Goal: Information Seeking & Learning: Learn about a topic

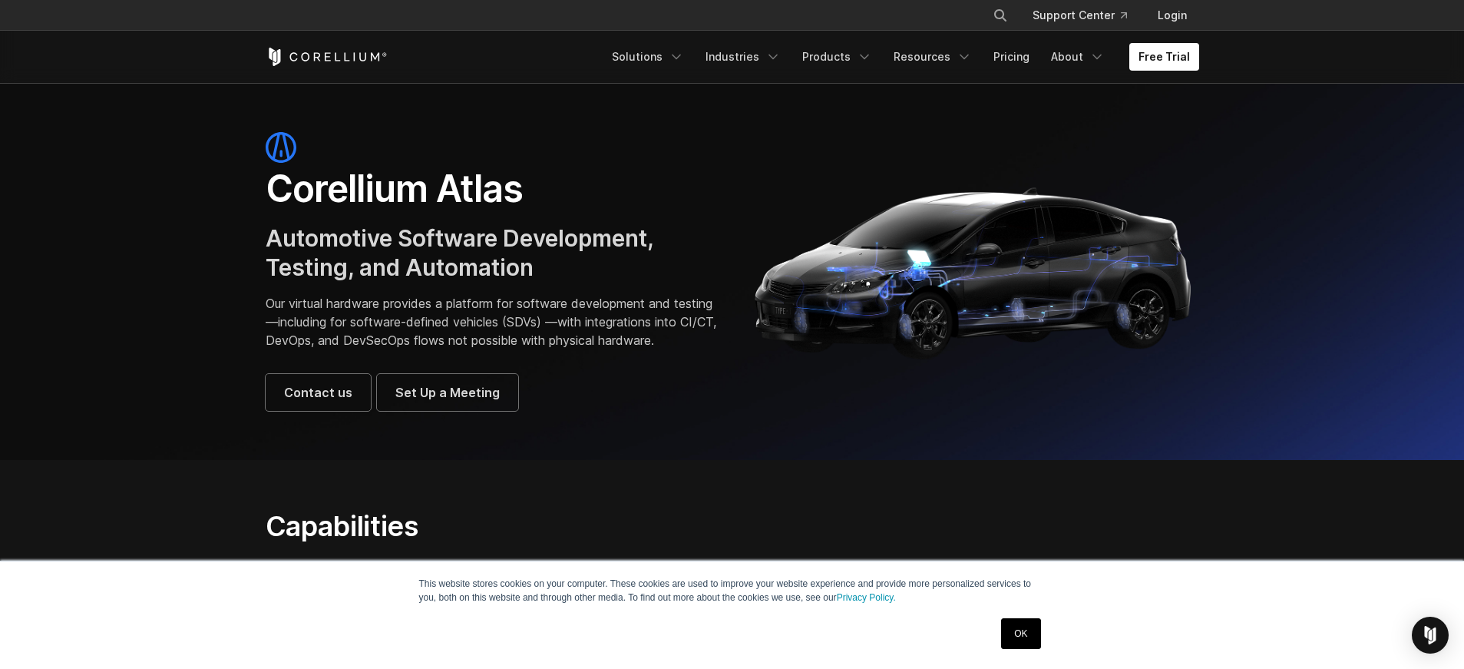
drag, startPoint x: 1027, startPoint y: 640, endPoint x: 1087, endPoint y: 660, distance: 63.1
click at [1028, 640] on link "OK" at bounding box center [1020, 633] width 39 height 31
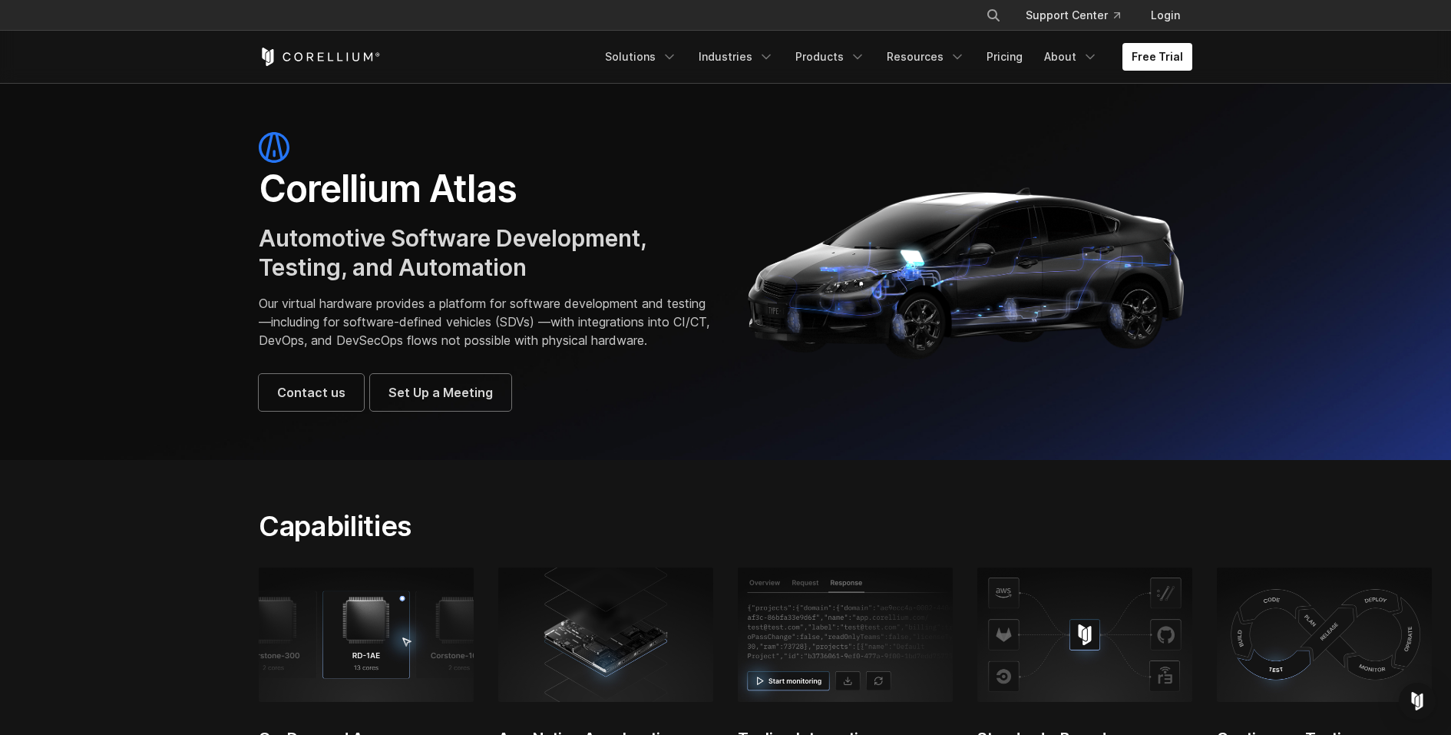
drag, startPoint x: 504, startPoint y: 536, endPoint x: 502, endPoint y: 544, distance: 8.0
click at [504, 537] on h2 "Capabilities" at bounding box center [565, 526] width 612 height 34
click at [1077, 56] on link "About" at bounding box center [1071, 57] width 72 height 28
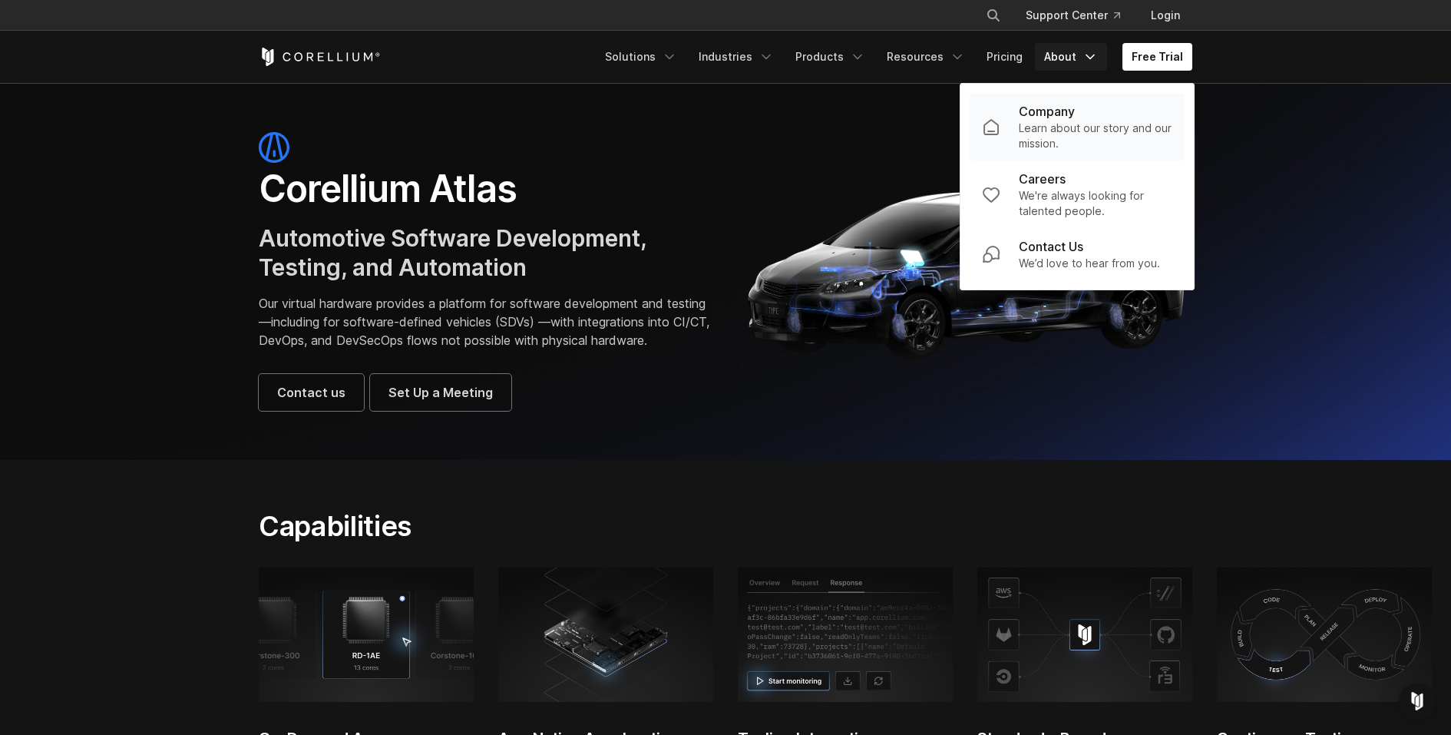
click at [1071, 114] on p "Company" at bounding box center [1047, 111] width 56 height 18
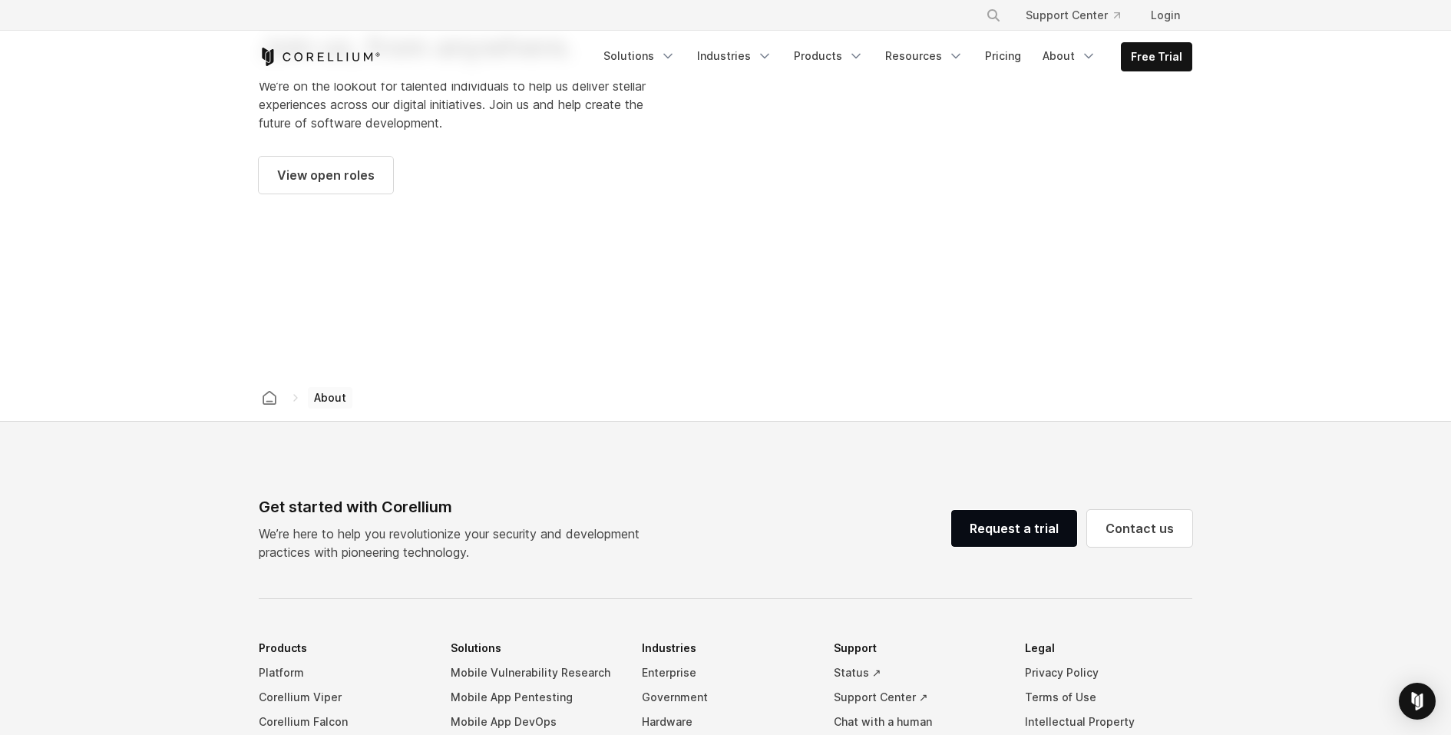
scroll to position [2427, 0]
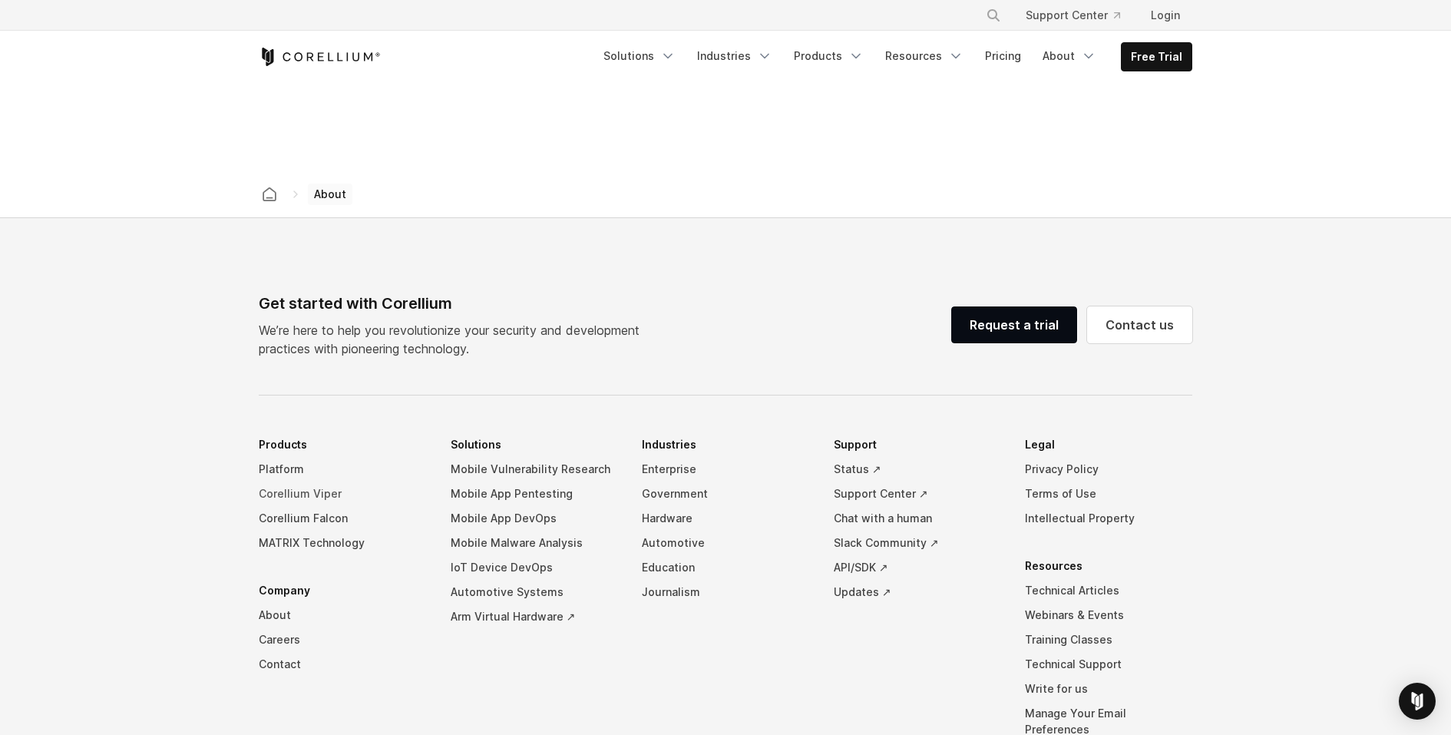
click at [299, 481] on link "Corellium Viper" at bounding box center [342, 493] width 167 height 25
click at [295, 506] on link "Corellium Falcon" at bounding box center [342, 518] width 167 height 25
click at [293, 481] on link "Corellium Viper" at bounding box center [342, 493] width 167 height 25
click at [319, 531] on link "MATRIX Technology" at bounding box center [342, 543] width 167 height 25
click at [296, 346] on div "Get started with Corellium We’re here to help you revolutionize your security a…" at bounding box center [725, 584] width 964 height 584
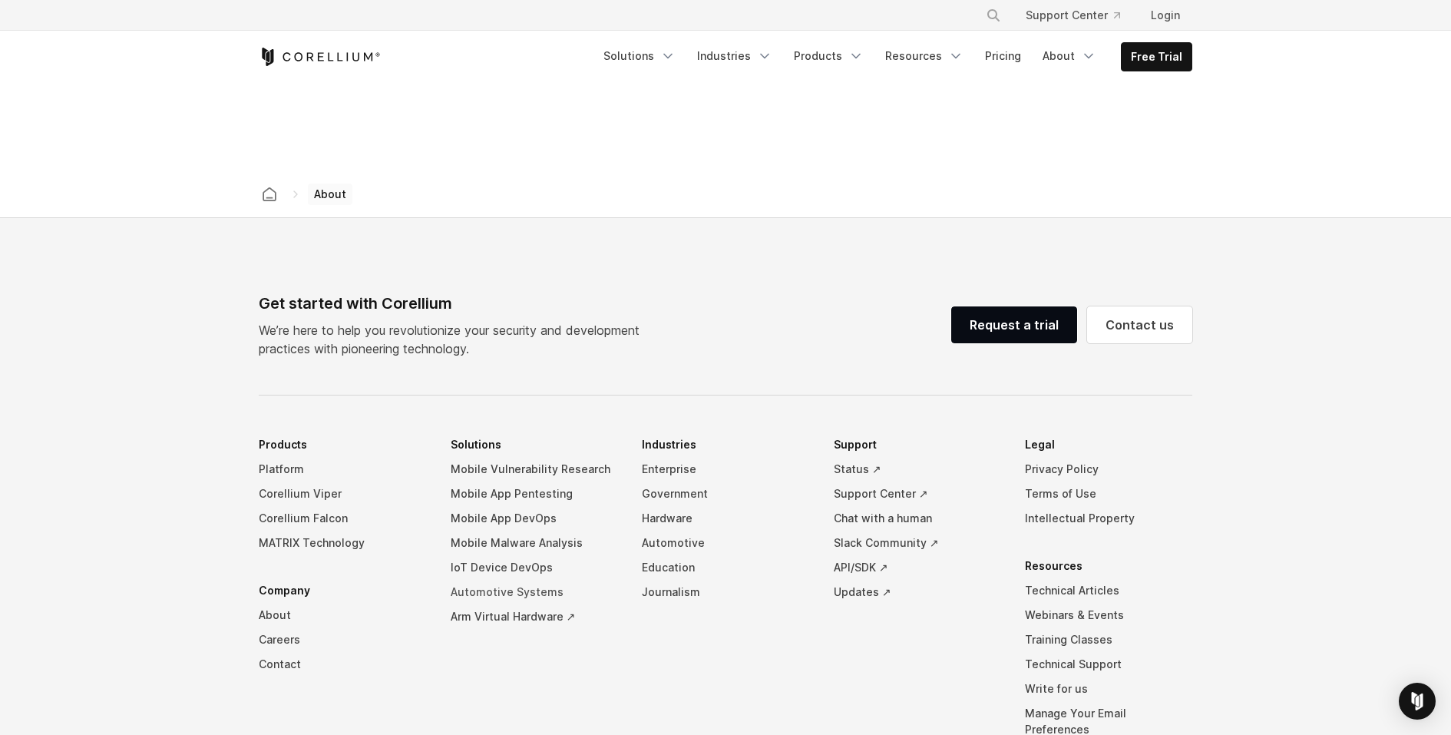
click at [531, 580] on link "Automotive Systems" at bounding box center [534, 592] width 167 height 25
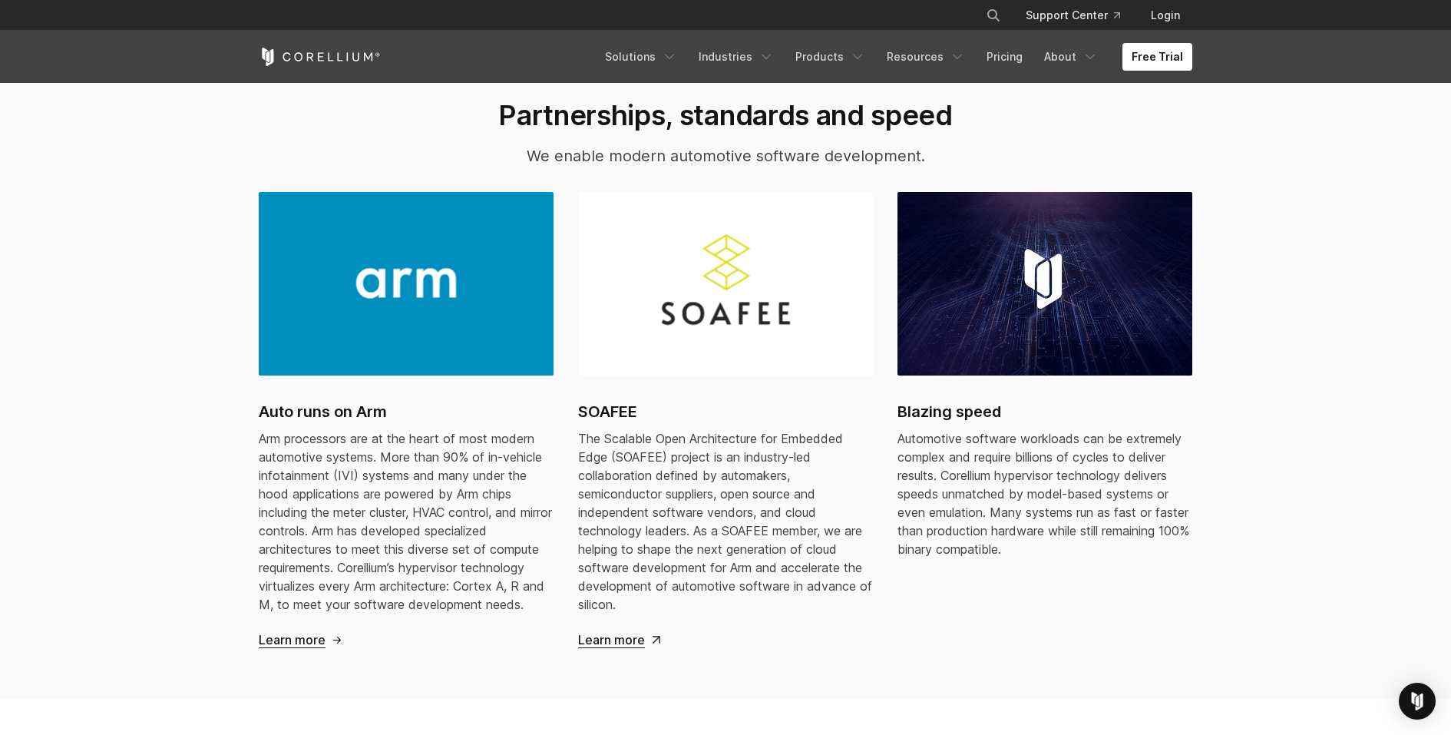
scroll to position [1440, 0]
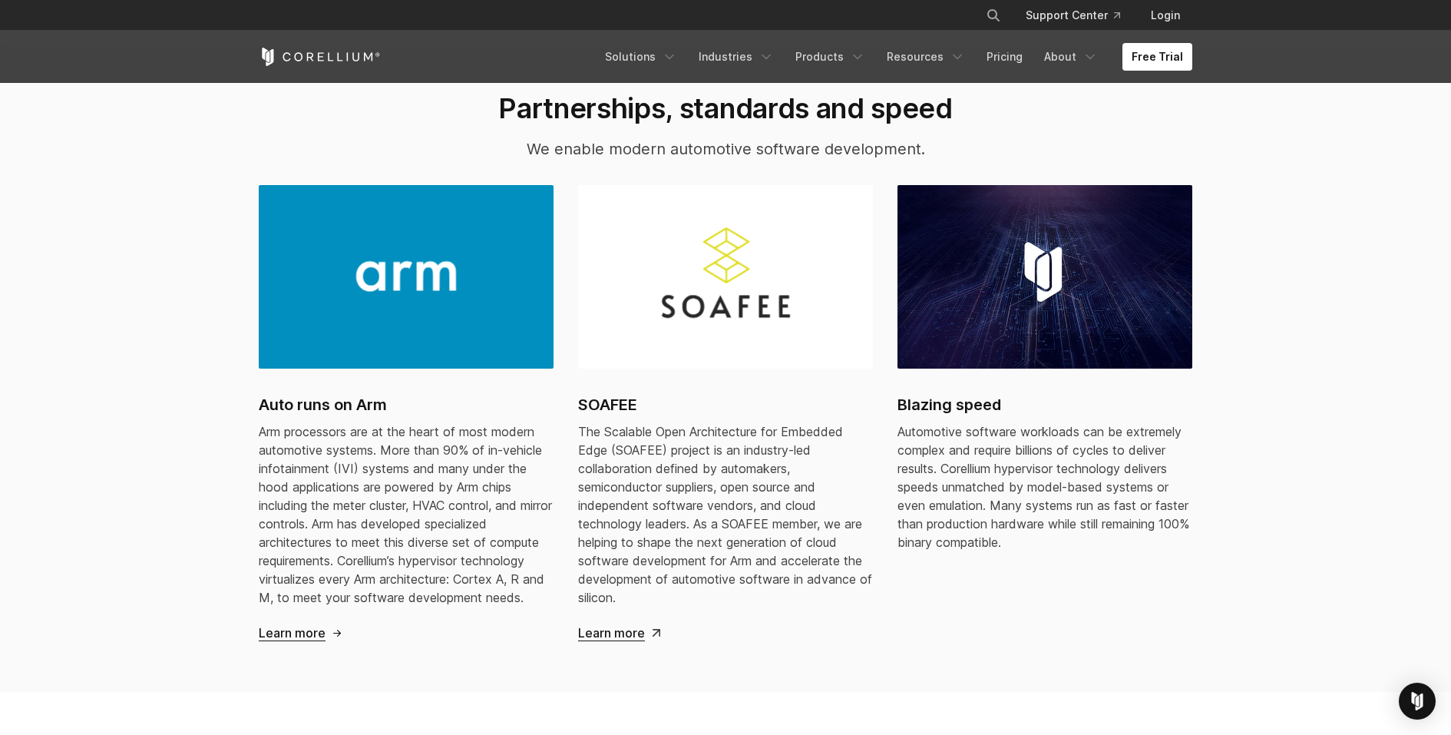
click at [646, 467] on span "The Scalable Open Architecture for Embedded Edge (SOAFEE) project is an industr…" at bounding box center [725, 514] width 294 height 181
click at [992, 408] on h2 "Blazing speed" at bounding box center [1045, 404] width 295 height 23
click at [986, 472] on div "Automotive software workloads can be extremely complex and require billions of …" at bounding box center [1045, 486] width 295 height 129
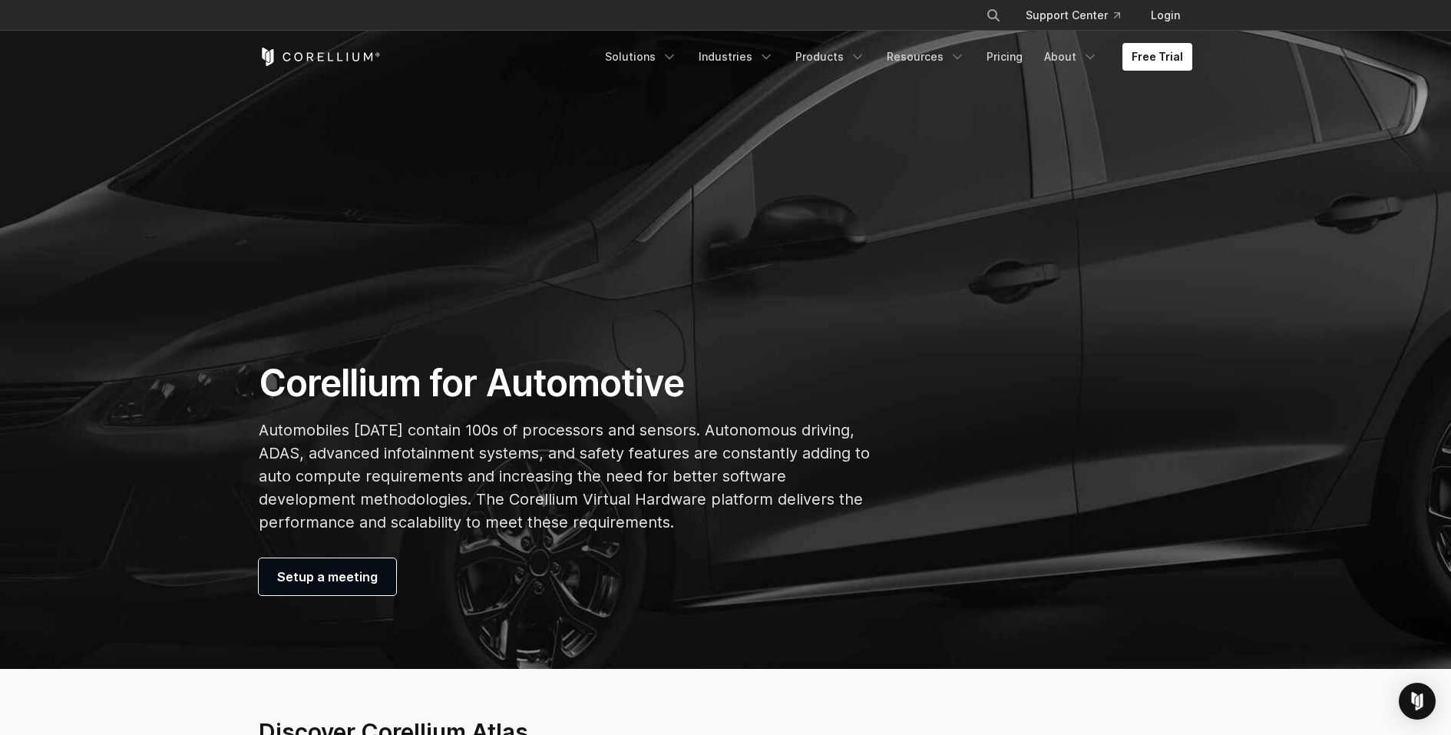
scroll to position [0, 0]
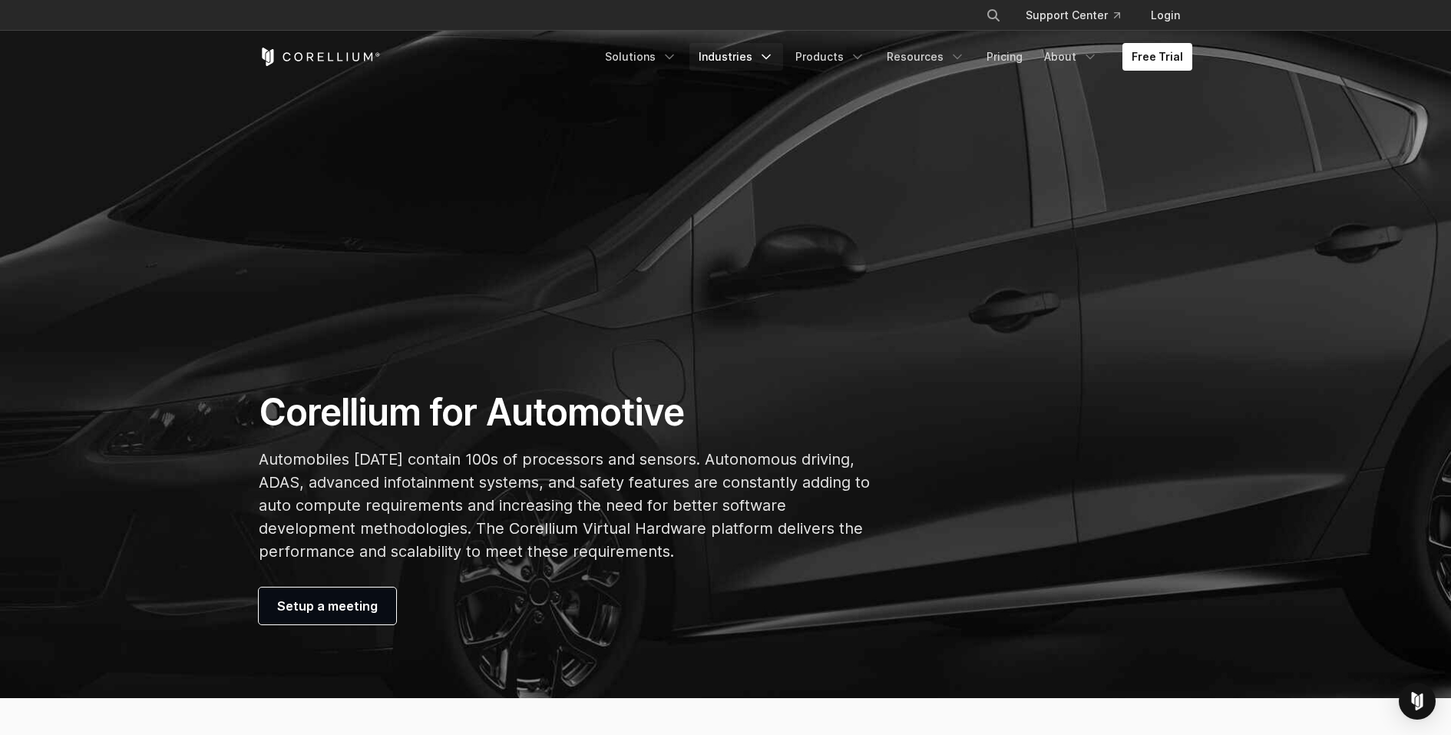
click at [763, 51] on link "Industries" at bounding box center [737, 57] width 94 height 28
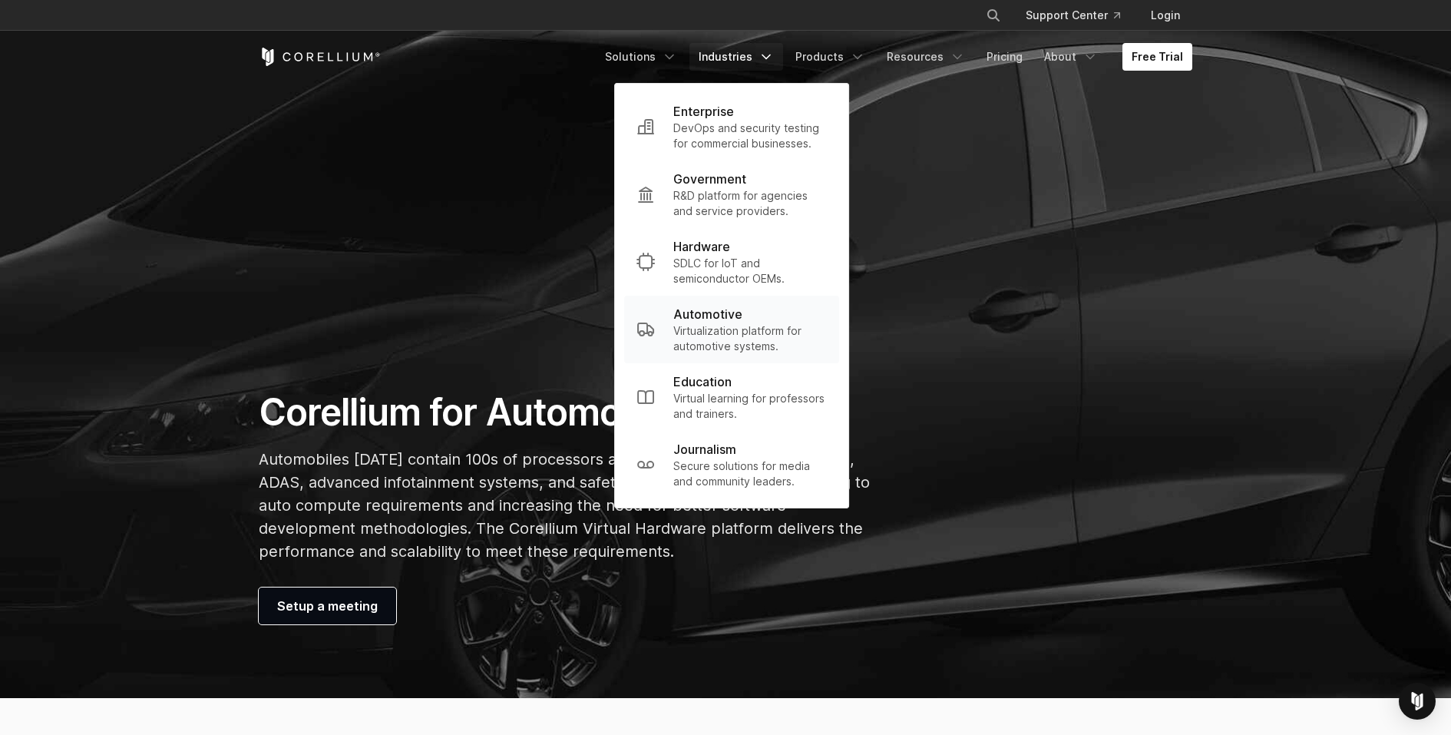
click at [748, 329] on p "Virtualization platform for automotive systems." at bounding box center [750, 338] width 154 height 31
